Goal: Information Seeking & Learning: Check status

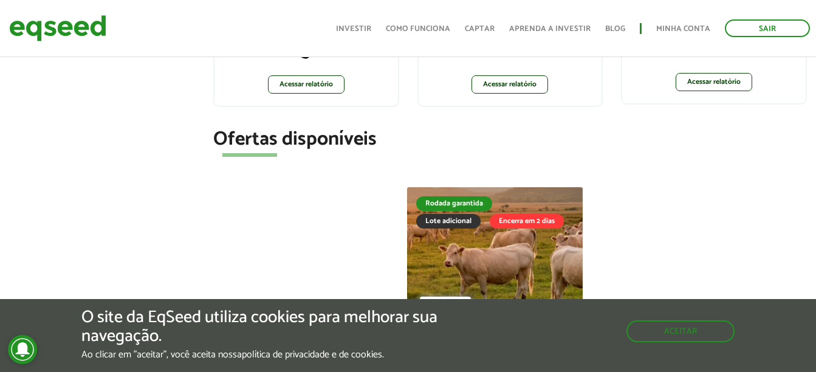
scroll to position [348, 0]
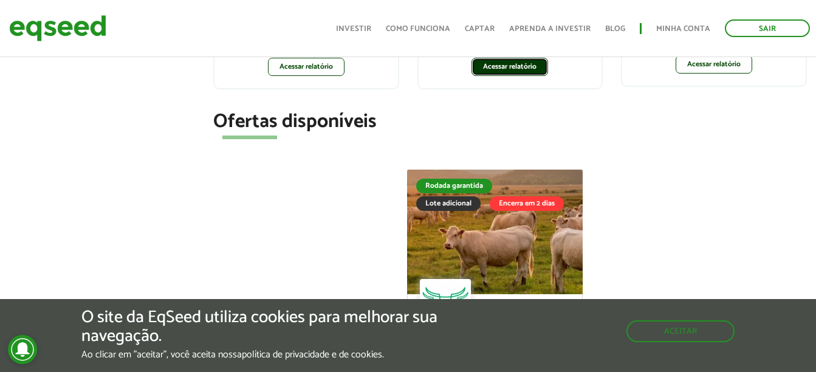
click at [526, 62] on link "Acessar relatório" at bounding box center [509, 67] width 77 height 18
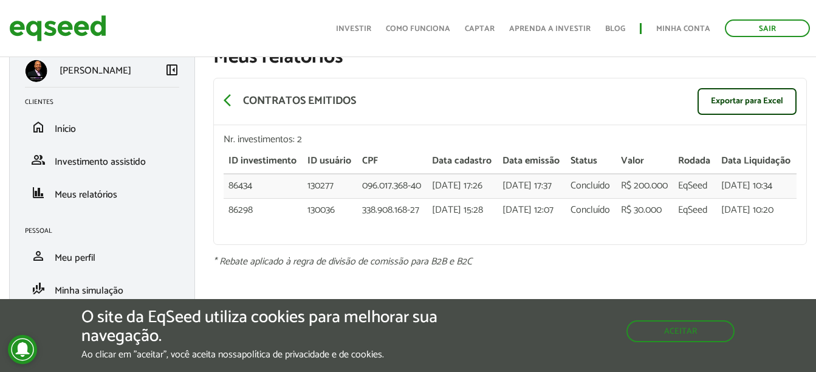
scroll to position [35, 0]
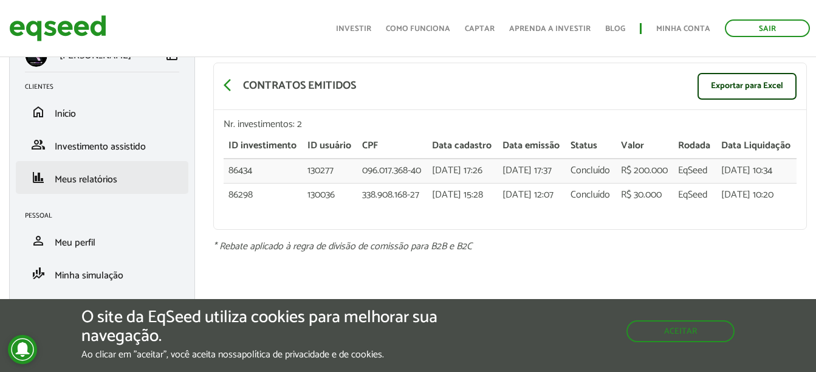
click at [62, 190] on li "finance Meus relatórios" at bounding box center [102, 177] width 173 height 33
click at [84, 180] on span "Meus relatórios" at bounding box center [86, 179] width 63 height 16
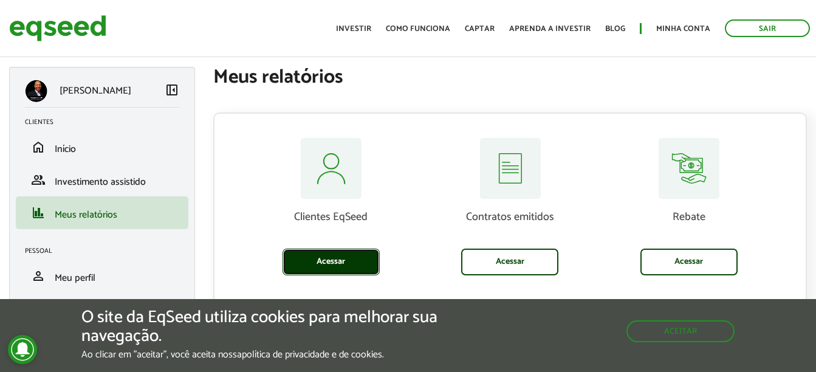
click at [376, 264] on link "Acessar" at bounding box center [330, 261] width 97 height 27
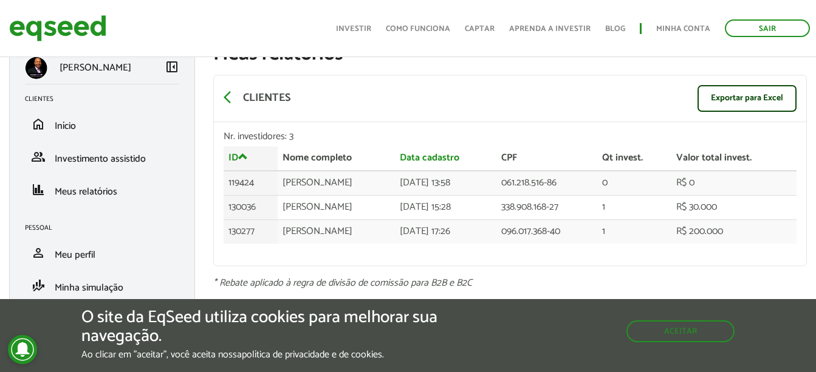
scroll to position [35, 0]
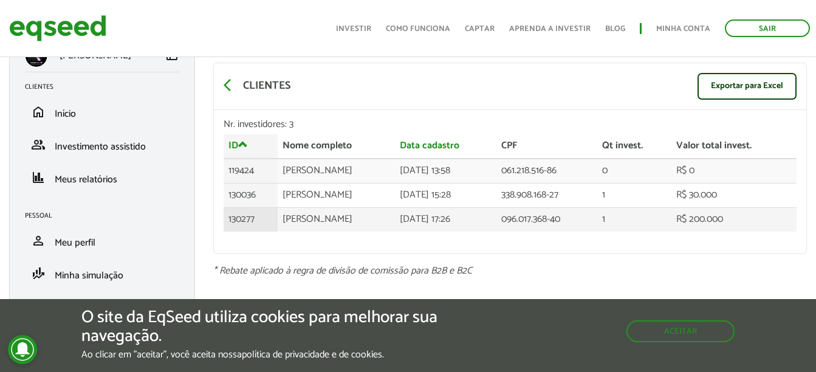
click at [725, 217] on td "R$ 200.000" at bounding box center [733, 219] width 125 height 24
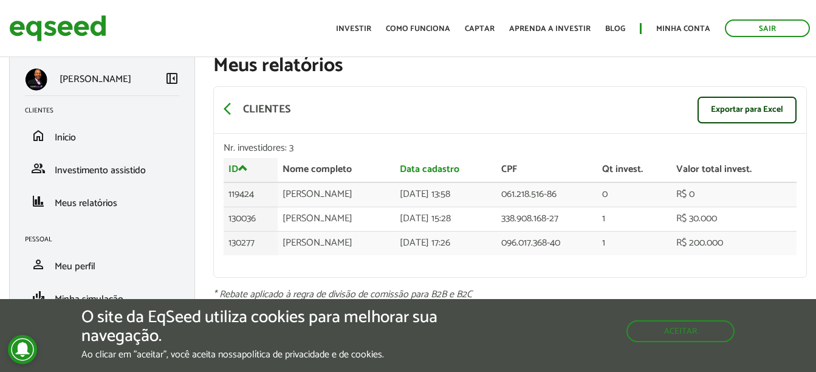
scroll to position [0, 0]
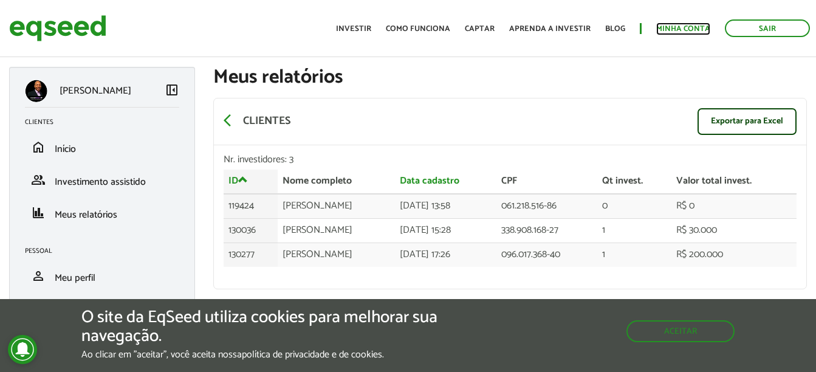
click at [705, 29] on link "Minha conta" at bounding box center [683, 29] width 54 height 8
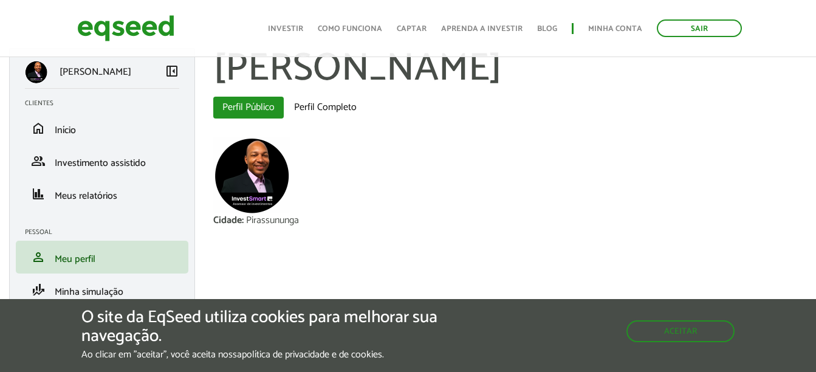
scroll to position [35, 0]
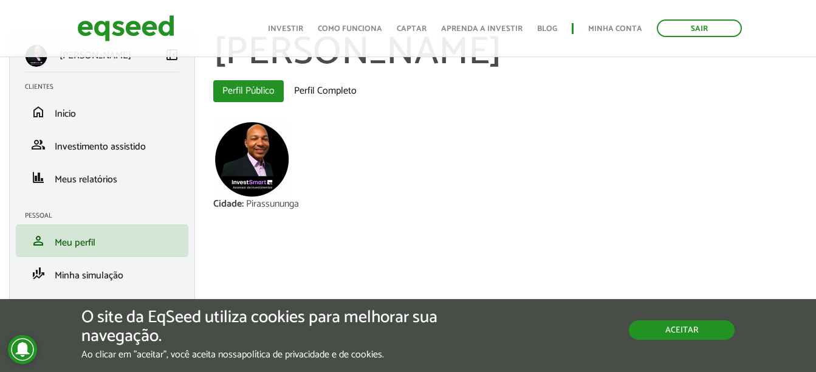
click at [706, 331] on button "Aceitar" at bounding box center [682, 329] width 106 height 19
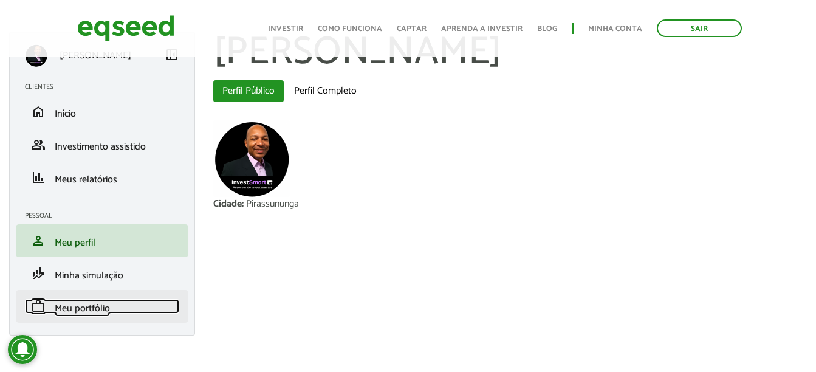
click at [64, 312] on span "Meu portfólio" at bounding box center [82, 308] width 55 height 16
